Goal: Transaction & Acquisition: Purchase product/service

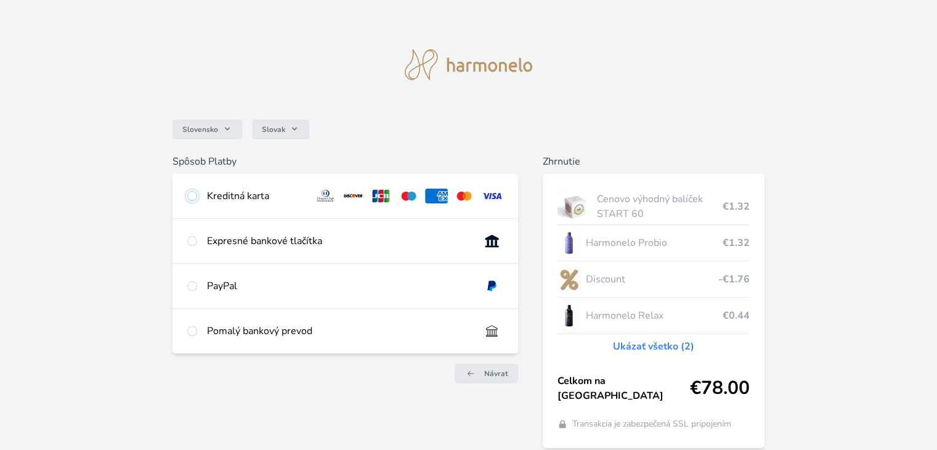
click at [193, 195] on input "radio" at bounding box center [192, 196] width 10 height 10
radio input "true"
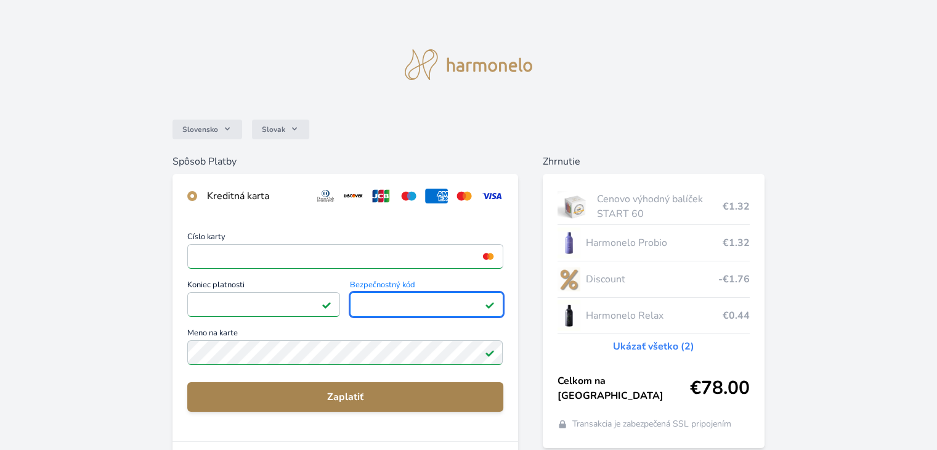
click at [353, 394] on span "Zaplatiť" at bounding box center [345, 396] width 296 height 15
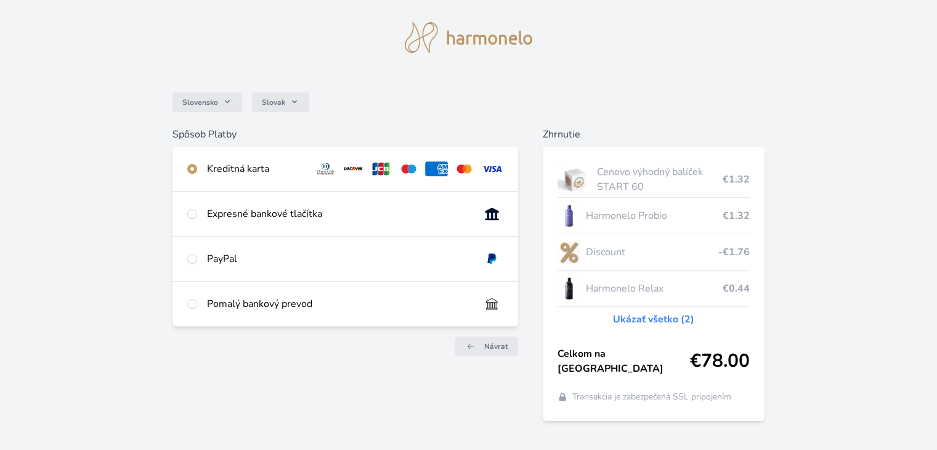
scroll to position [44, 0]
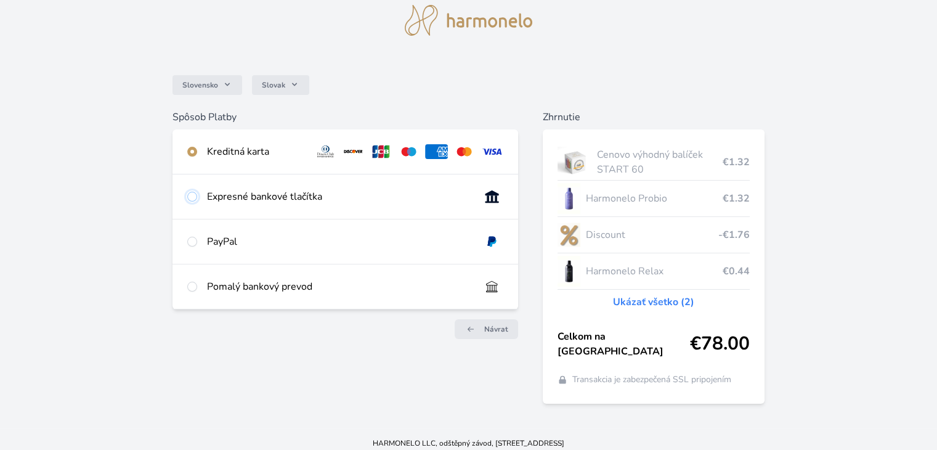
drag, startPoint x: 196, startPoint y: 195, endPoint x: 197, endPoint y: 189, distance: 6.2
click at [196, 195] on input "radio" at bounding box center [192, 197] width 10 height 10
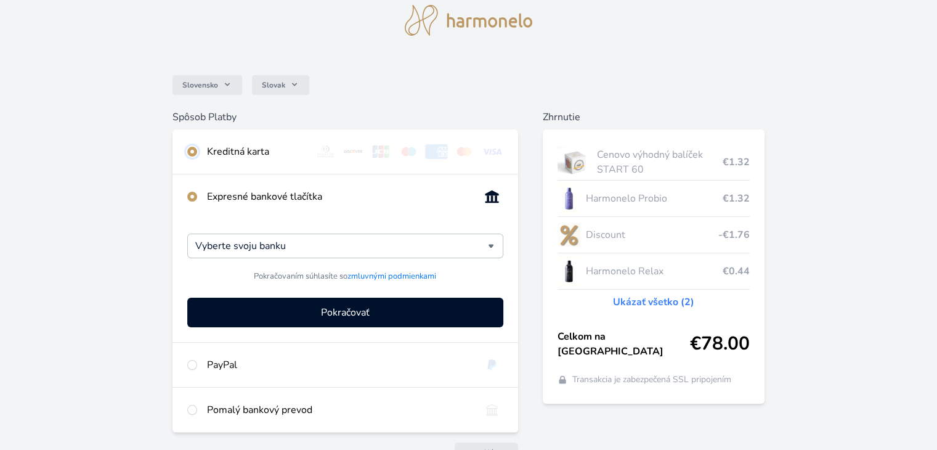
click at [192, 148] on input "radio" at bounding box center [192, 152] width 10 height 10
radio input "false"
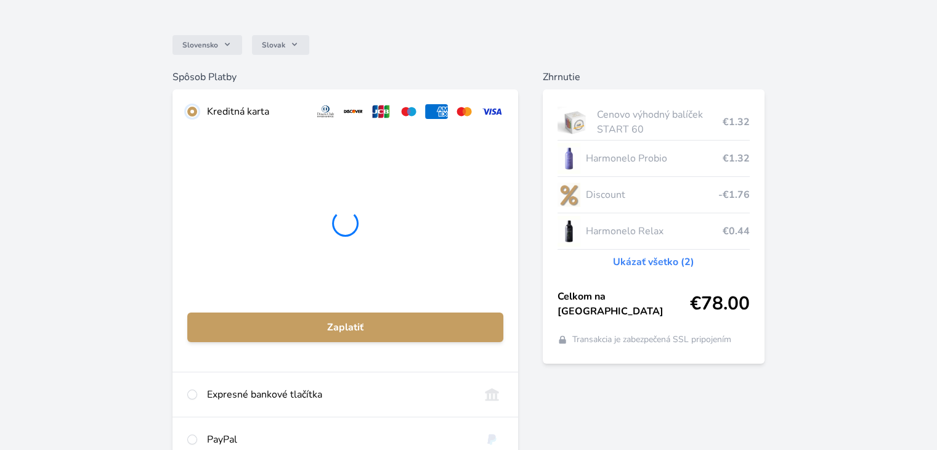
scroll to position [106, 0]
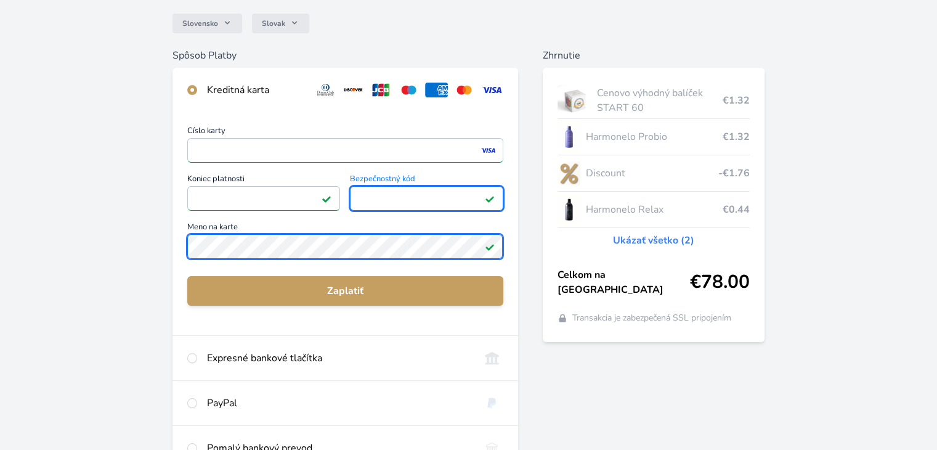
click at [99, 250] on div "Slovensko Slovak Spôsob Platby Kreditná karta Číslo karty <p>Your browser does …" at bounding box center [468, 214] width 937 height 641
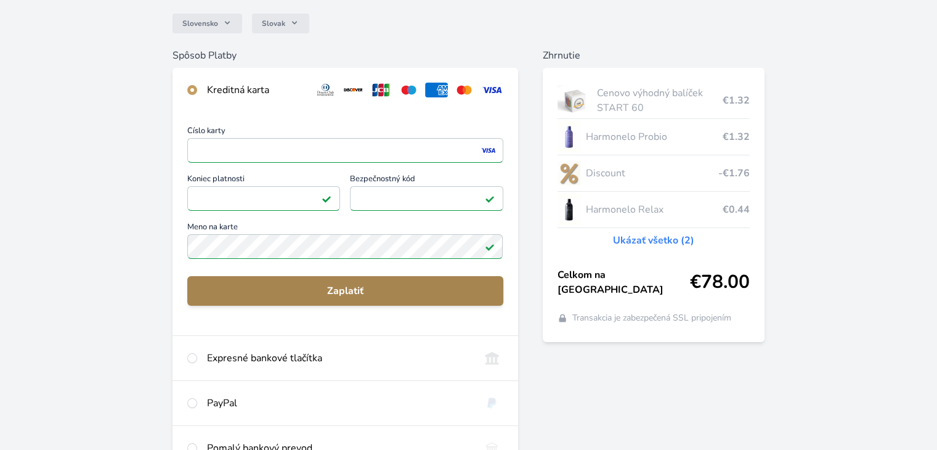
click at [343, 290] on span "Zaplatiť" at bounding box center [345, 290] width 296 height 15
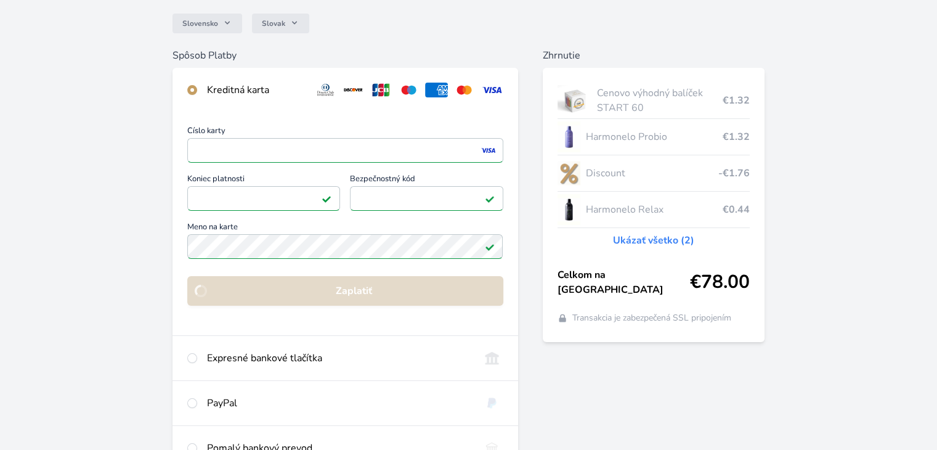
scroll to position [86, 0]
